Goal: Check status: Check status

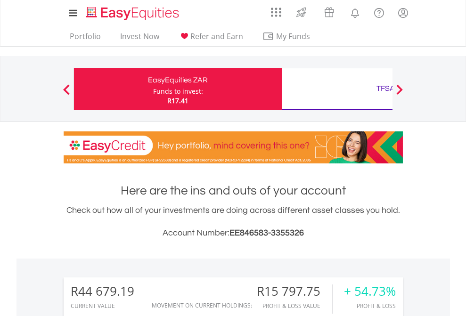
scroll to position [90, 148]
click at [153, 89] on div "Funds to invest:" at bounding box center [178, 91] width 50 height 9
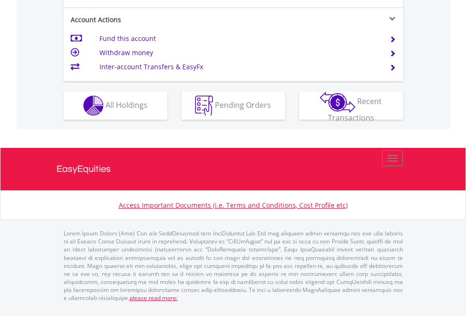
scroll to position [922, 0]
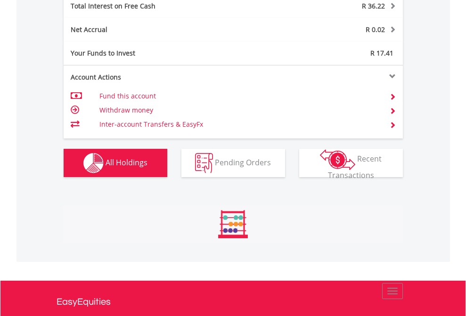
scroll to position [90, 148]
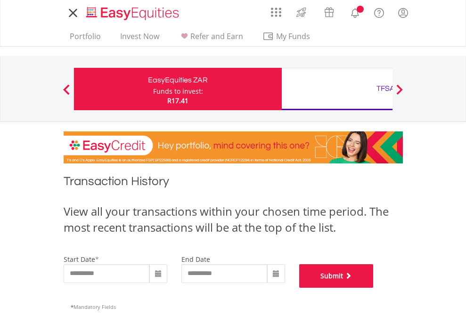
click at [374, 288] on button "Submit" at bounding box center [336, 276] width 74 height 24
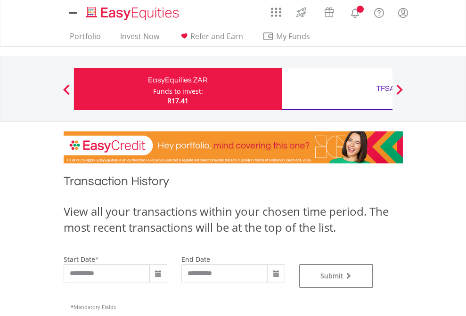
click at [337, 89] on div "TFSA" at bounding box center [385, 88] width 197 height 13
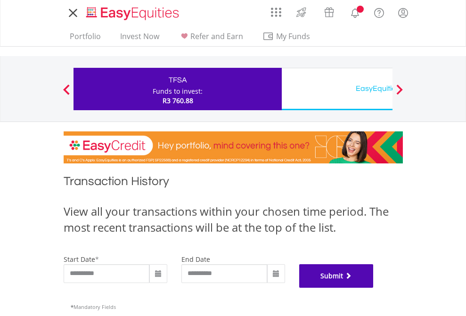
click at [374, 288] on button "Submit" at bounding box center [336, 276] width 74 height 24
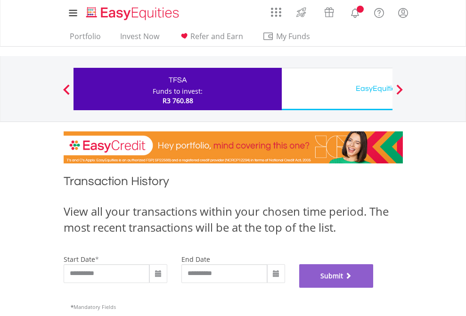
scroll to position [382, 0]
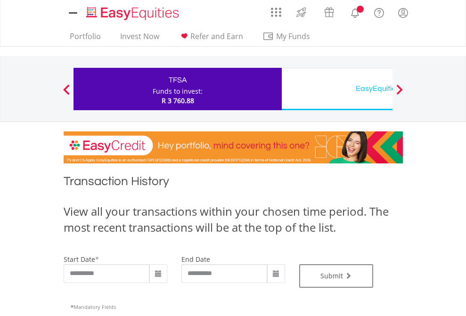
click at [337, 89] on div "EasyEquities USD" at bounding box center [385, 88] width 197 height 13
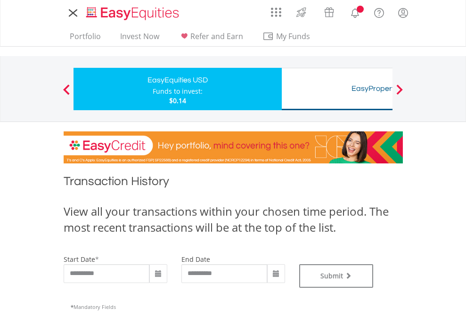
type input "**********"
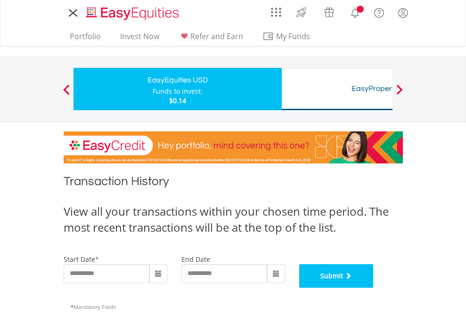
click at [374, 288] on button "Submit" at bounding box center [336, 276] width 74 height 24
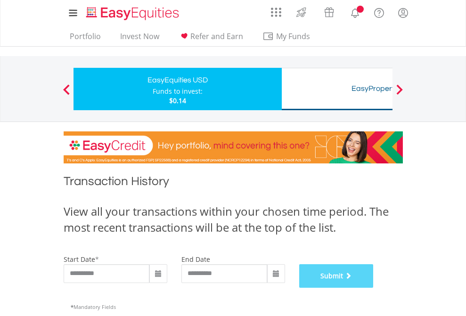
scroll to position [382, 0]
